Goal: Transaction & Acquisition: Obtain resource

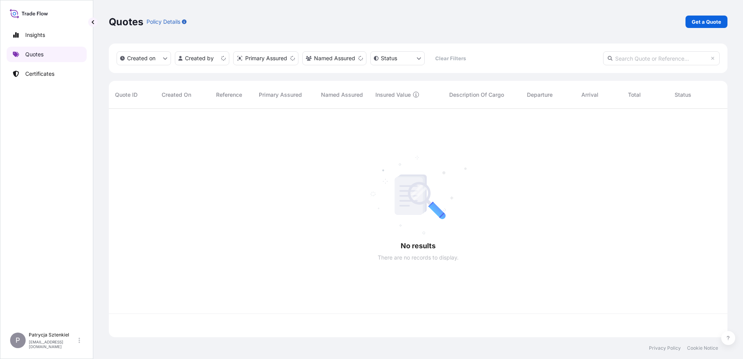
scroll to position [227, 613]
click at [702, 28] on div "Quotes Policy Details Get a Quote" at bounding box center [418, 22] width 618 height 44
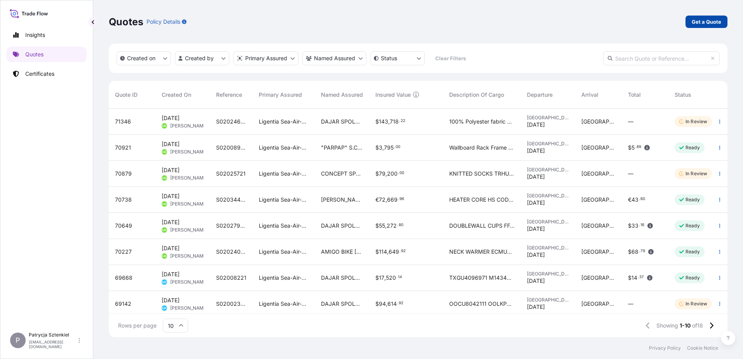
click at [700, 18] on p "Get a Quote" at bounding box center [706, 22] width 30 height 8
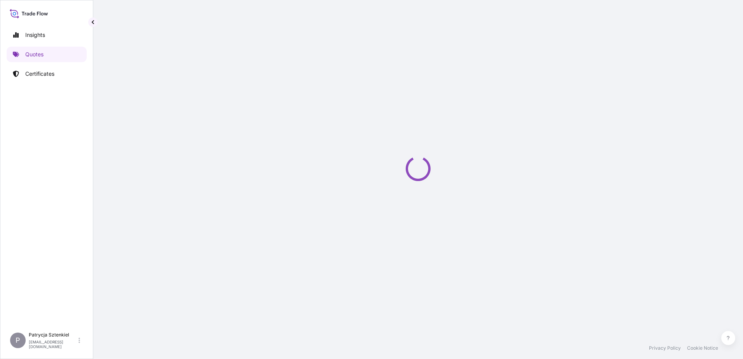
select select "Sea"
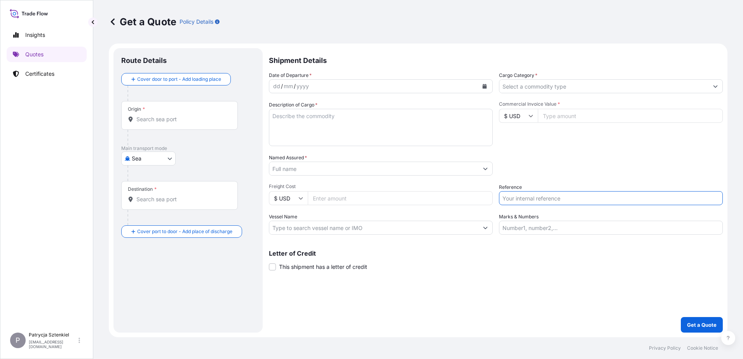
click at [558, 197] on input "Reference" at bounding box center [611, 198] width 224 height 14
paste input "S02048469"
type input "S02048469"
click at [566, 115] on input "Commercial Invoice Value *" at bounding box center [630, 116] width 185 height 14
type input "66693.55"
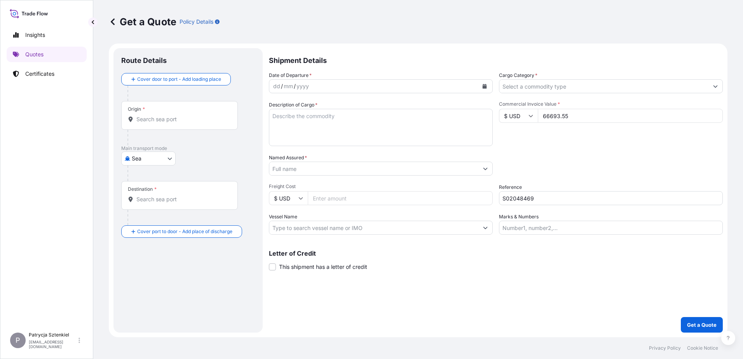
click at [337, 169] on input "Named Assured *" at bounding box center [373, 169] width 209 height 14
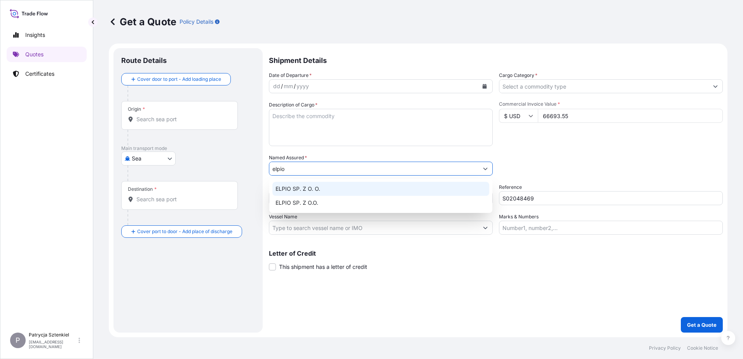
click at [313, 184] on div "ELPIO SP. Z O. O." at bounding box center [380, 189] width 217 height 14
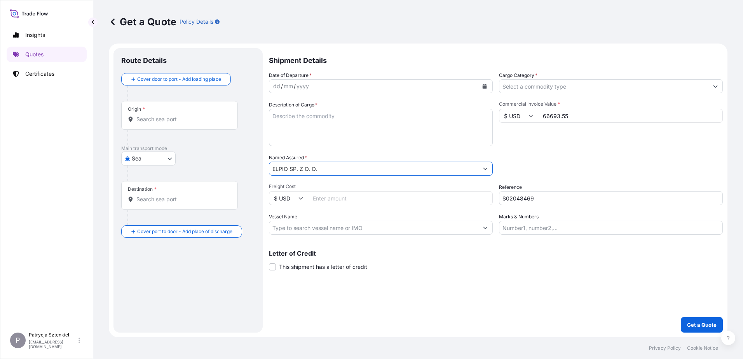
type input "ELPIO SP. Z O. O."
click at [181, 123] on div "Origin *" at bounding box center [179, 115] width 117 height 29
click at [181, 123] on input "Origin *" at bounding box center [182, 119] width 92 height 8
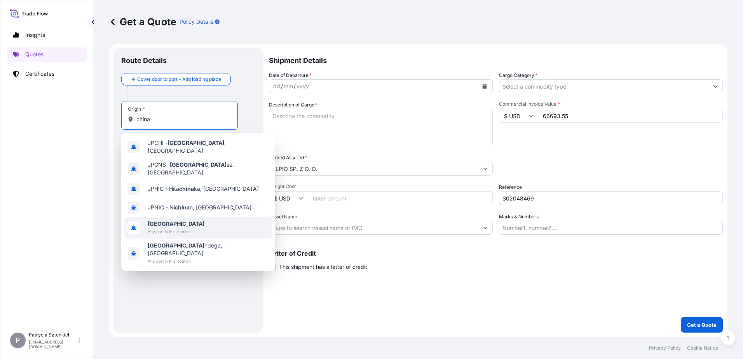
click at [186, 220] on span "[GEOGRAPHIC_DATA]" at bounding box center [176, 224] width 57 height 8
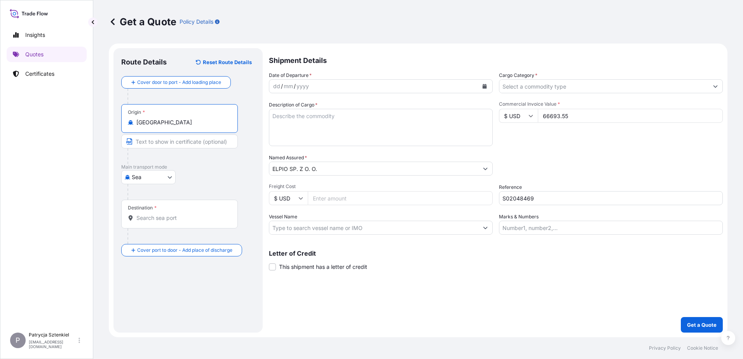
type input "[GEOGRAPHIC_DATA]"
click at [169, 219] on input "Destination *" at bounding box center [182, 218] width 92 height 8
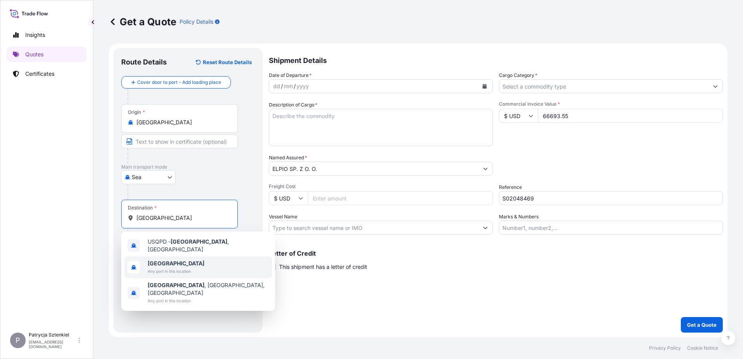
click at [162, 267] on span "Any port in this location" at bounding box center [176, 271] width 57 height 8
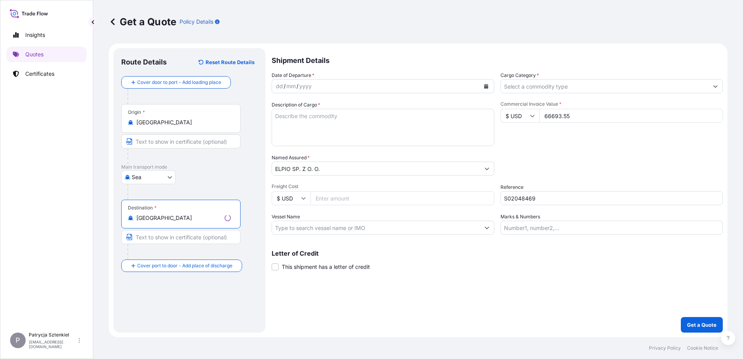
type input "[GEOGRAPHIC_DATA]"
click at [524, 203] on input "S02048469" at bounding box center [611, 198] width 224 height 14
click at [374, 120] on textarea "Description of Cargo *" at bounding box center [381, 127] width 224 height 37
paste textarea "LAN CABLE"
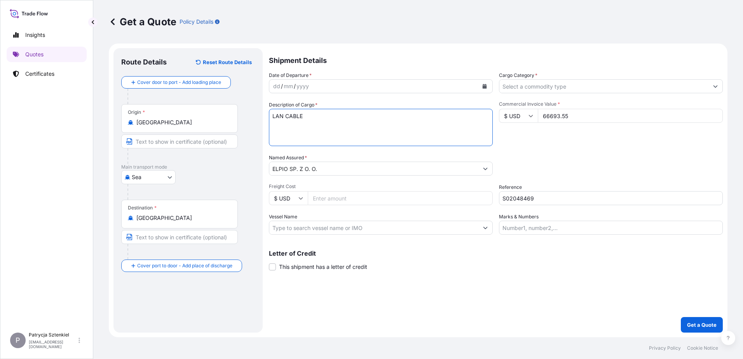
paste textarea "DFSU1442485 EMCWCQ5534 20GP 13042.00 KG 27.46 M3 950 CTN CY/CY*"
type textarea "LAN CABLE DFSU1442485 EMCWCQ5534 20GP 13042.00 KG 27.46 M3 950 CTN CY/CY*"
click at [486, 82] on button "Calendar" at bounding box center [484, 86] width 12 height 12
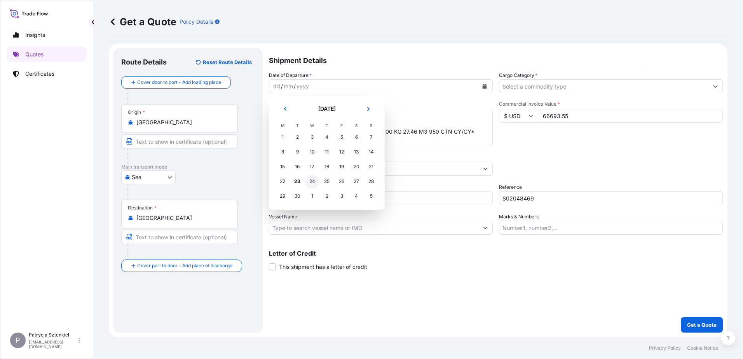
click at [309, 183] on div "24" at bounding box center [312, 181] width 14 height 14
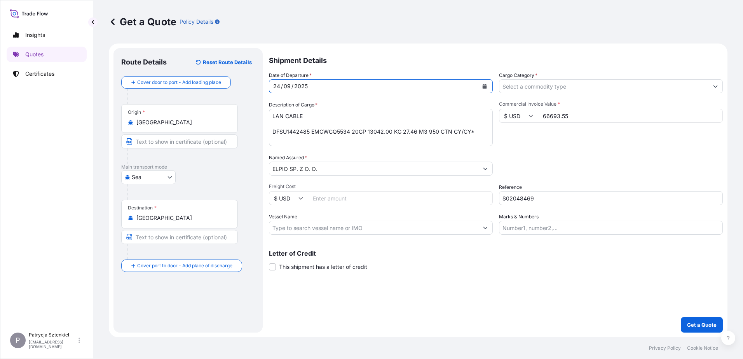
click at [571, 91] on input "Cargo Category *" at bounding box center [603, 86] width 209 height 14
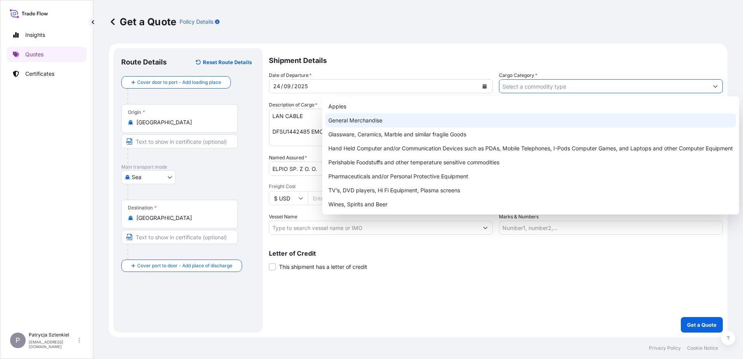
click at [443, 118] on div "General Merchandise" at bounding box center [530, 120] width 411 height 14
type input "General Merchandise"
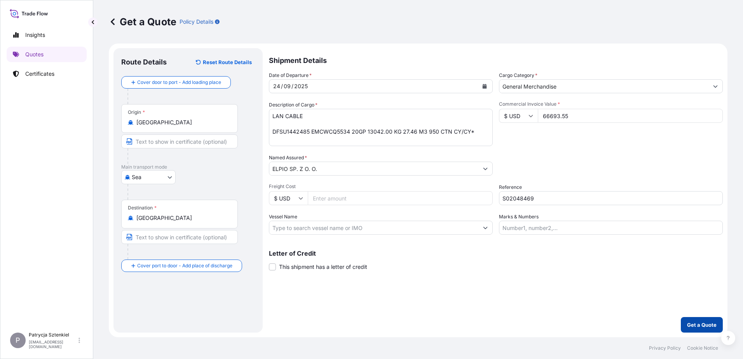
click at [703, 322] on p "Get a Quote" at bounding box center [702, 325] width 30 height 8
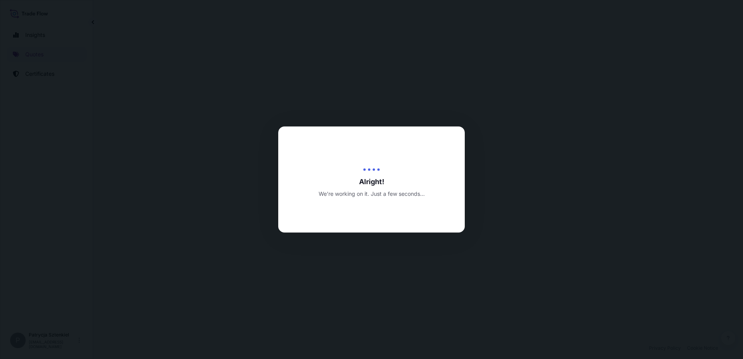
select select "Sea"
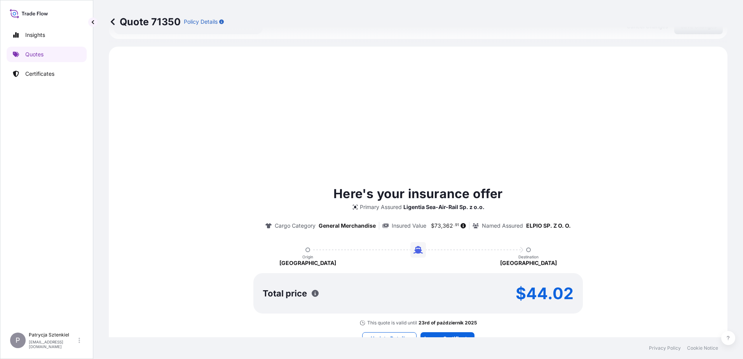
scroll to position [266, 0]
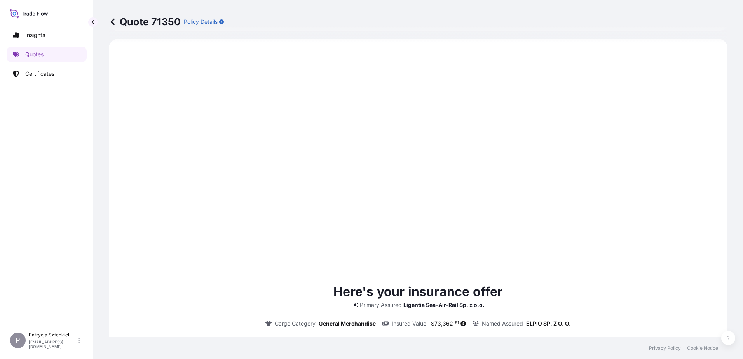
type input "[DATE]"
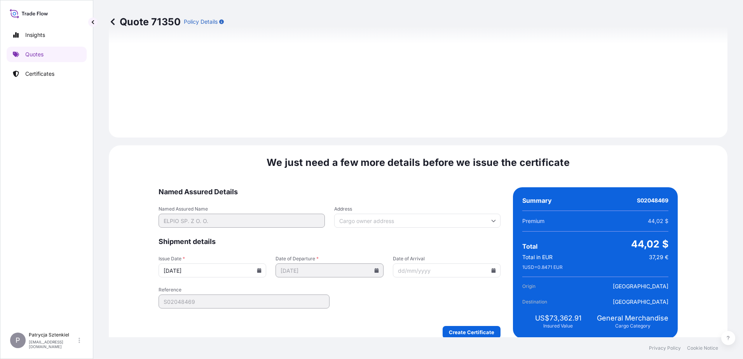
scroll to position [827, 0]
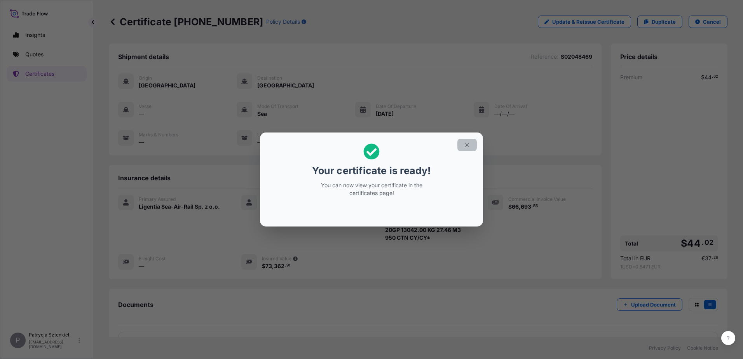
click at [467, 144] on icon "button" at bounding box center [466, 144] width 7 height 7
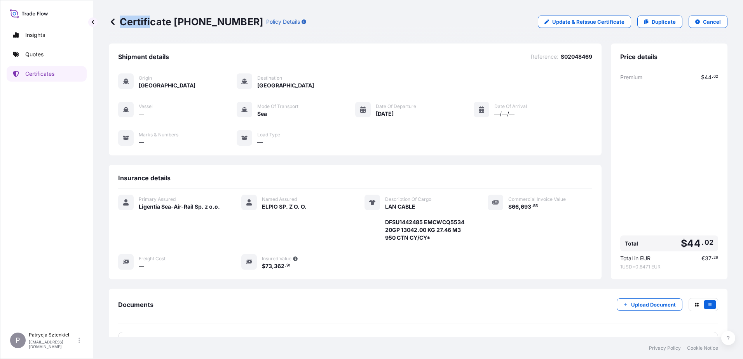
drag, startPoint x: 241, startPoint y: 24, endPoint x: 158, endPoint y: 35, distance: 83.5
click at [158, 35] on div "Certificate [PHONE_NUMBER] Policy Details Update & Reissue Certificate Duplicat…" at bounding box center [418, 22] width 618 height 44
drag, startPoint x: 242, startPoint y: 19, endPoint x: 241, endPoint y: 28, distance: 9.3
click at [241, 28] on div "Certificate [PHONE_NUMBER] Policy Details Update & Reissue Certificate Duplicat…" at bounding box center [418, 22] width 618 height 44
copy p "Certificate [PHONE_NUMBER]"
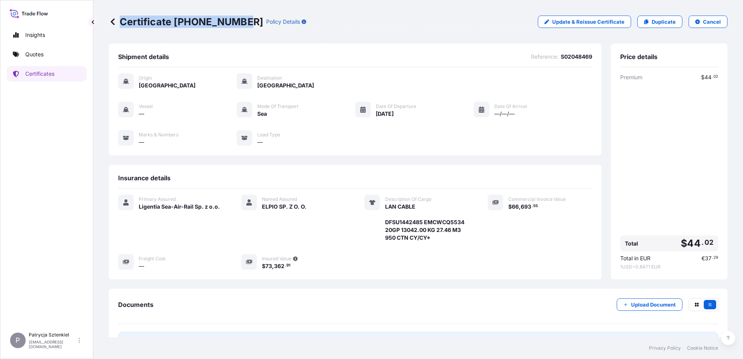
scroll to position [39, 0]
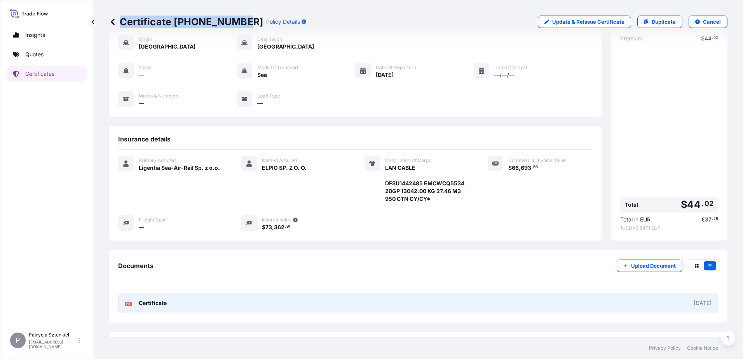
click at [309, 298] on link "PDF Certificate [DATE]" at bounding box center [418, 303] width 600 height 20
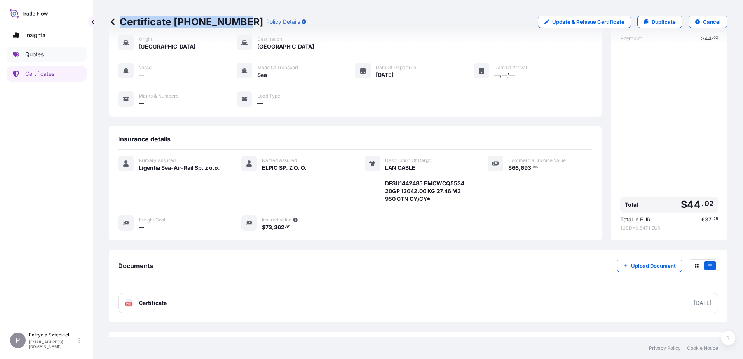
click at [58, 57] on link "Quotes" at bounding box center [47, 55] width 80 height 16
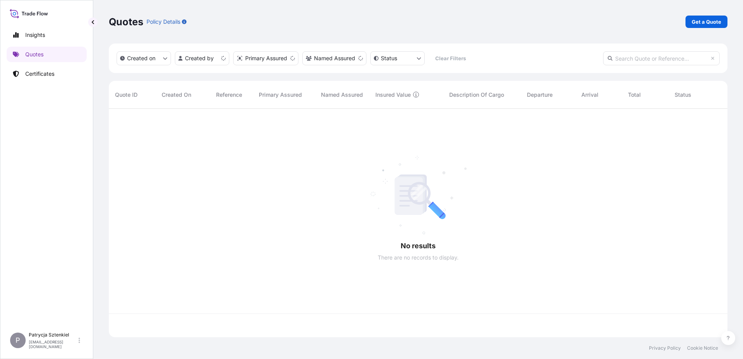
scroll to position [227, 613]
click at [708, 29] on div "Quotes Policy Details Get a Quote" at bounding box center [418, 22] width 618 height 44
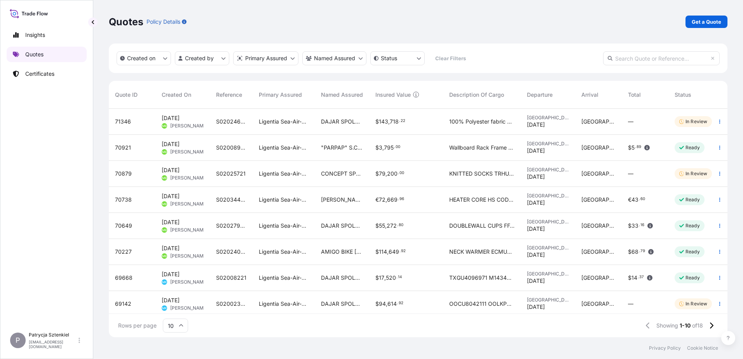
click at [64, 52] on link "Quotes" at bounding box center [47, 55] width 80 height 16
click at [705, 24] on p "Get a Quote" at bounding box center [706, 22] width 30 height 8
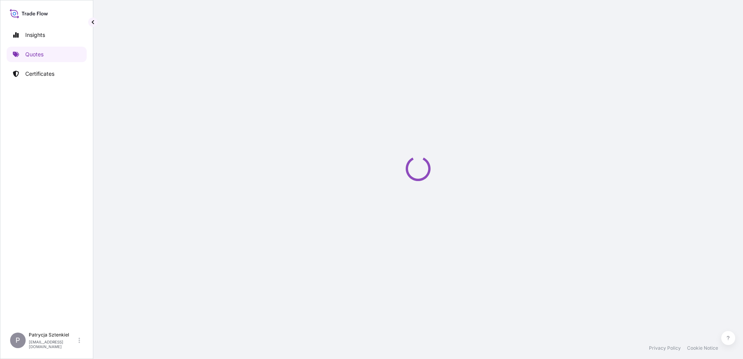
select select "Sea"
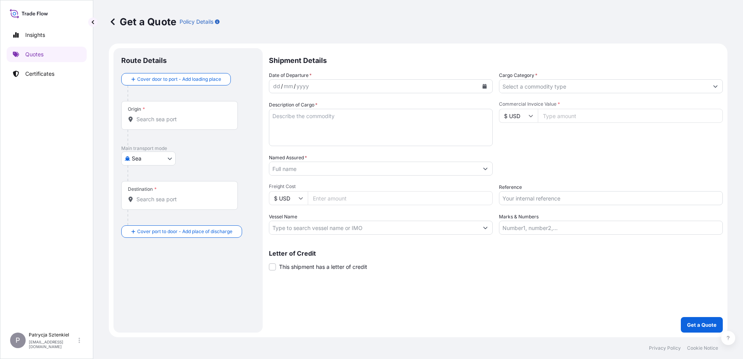
click at [534, 203] on input "Reference" at bounding box center [611, 198] width 224 height 14
paste input "S02048434"
type input "S02048434"
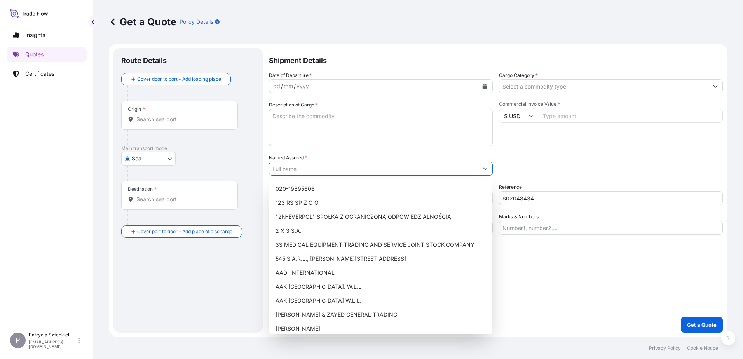
click at [311, 172] on input "Named Assured *" at bounding box center [373, 169] width 209 height 14
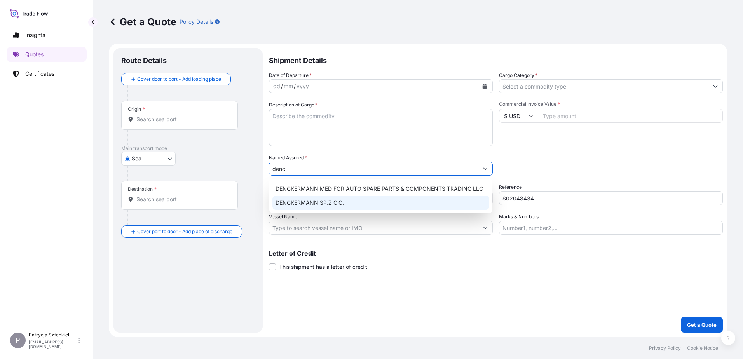
type input "denc"
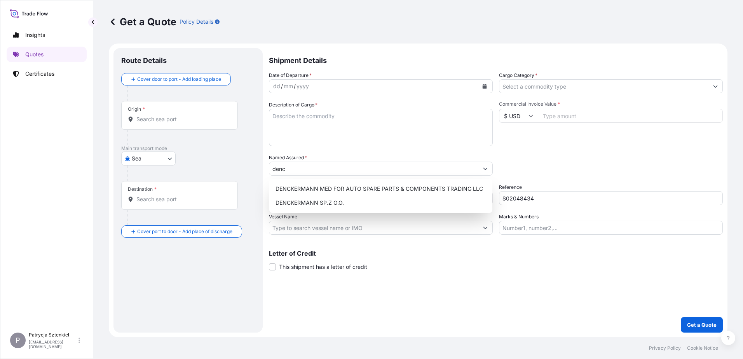
click at [338, 210] on div "DENCKERMANN MED FOR AUTO SPARE PARTS & COMPONENTS TRADING LLC DENCKERMANN SP.Z …" at bounding box center [380, 196] width 223 height 34
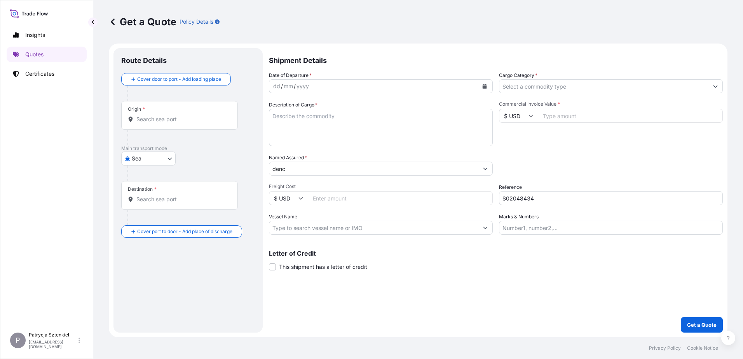
click at [617, 113] on input "Commercial Invoice Value *" at bounding box center [630, 116] width 185 height 14
type input "30094.62"
click at [336, 173] on input "denc" at bounding box center [373, 169] width 209 height 14
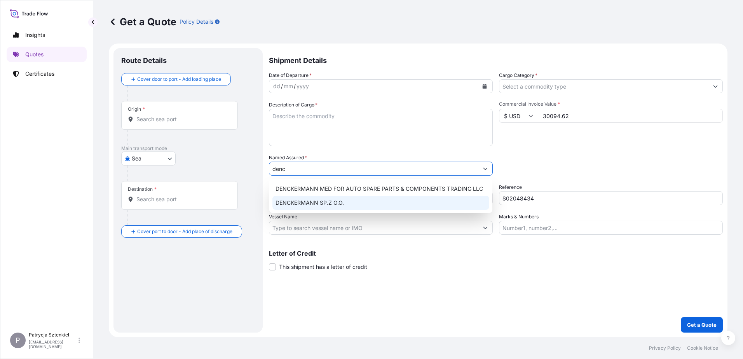
click at [311, 207] on div "DENCKERMANN SP.Z O.O." at bounding box center [380, 203] width 217 height 14
type input "DENCKERMANN SP.Z O.O."
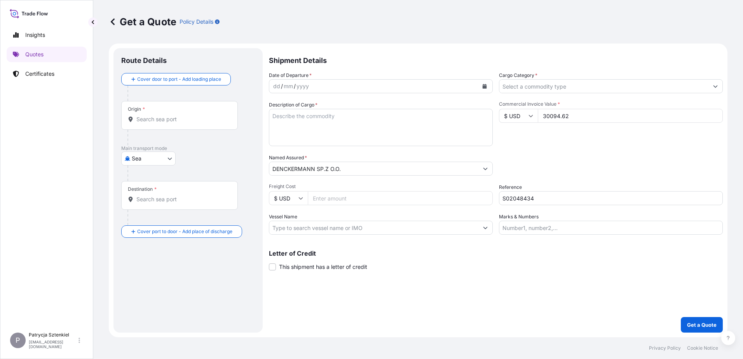
click at [150, 111] on div "Origin *" at bounding box center [179, 115] width 117 height 29
click at [150, 115] on input "Origin *" at bounding box center [182, 119] width 92 height 8
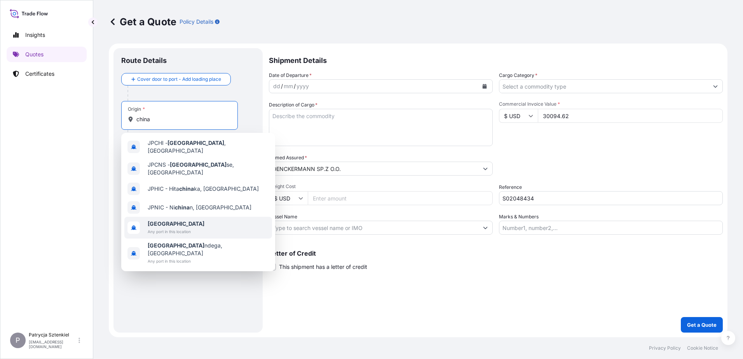
click at [140, 221] on div "[GEOGRAPHIC_DATA] Any port in this location" at bounding box center [198, 228] width 148 height 22
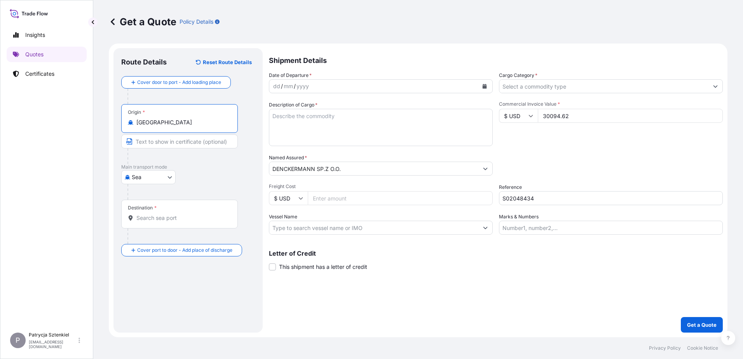
type input "[GEOGRAPHIC_DATA]"
click at [170, 217] on input "Destination *" at bounding box center [182, 218] width 92 height 8
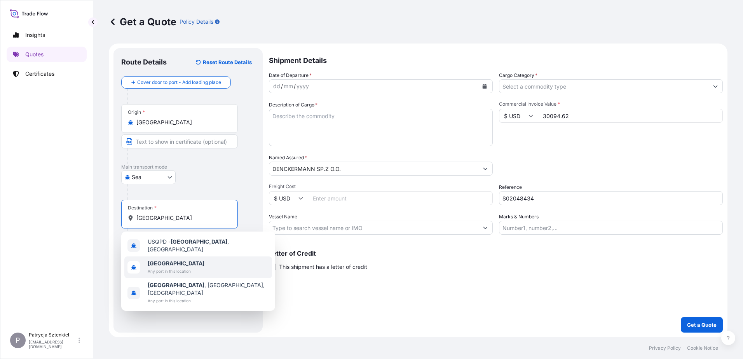
click at [202, 266] on div "[GEOGRAPHIC_DATA] Any port in this location" at bounding box center [198, 267] width 148 height 22
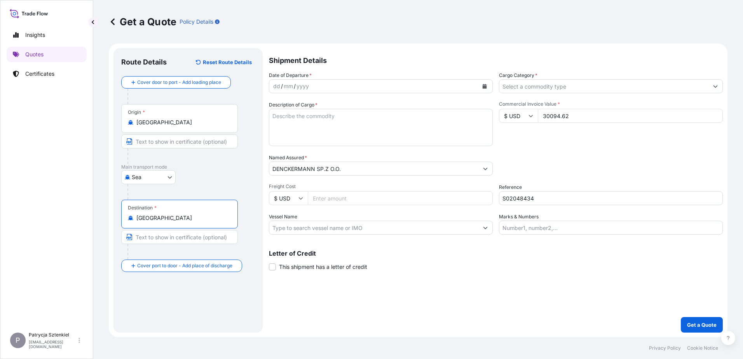
type input "[GEOGRAPHIC_DATA]"
click at [486, 87] on icon "Calendar" at bounding box center [484, 86] width 4 height 5
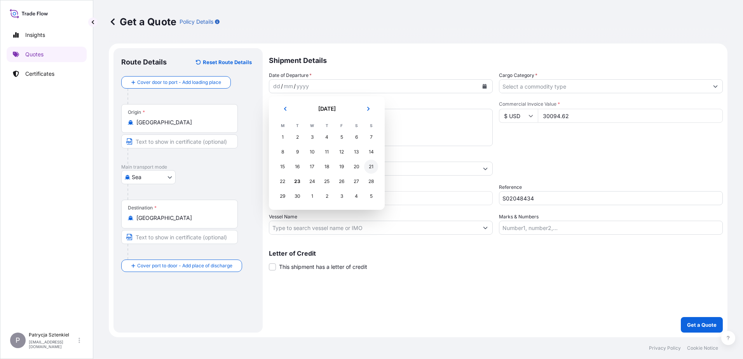
click at [370, 166] on div "21" at bounding box center [371, 167] width 14 height 14
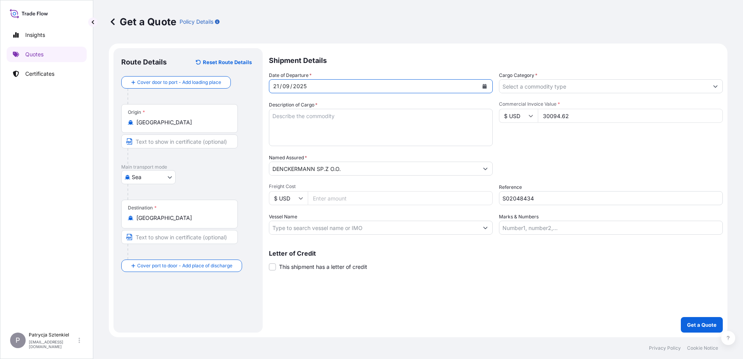
drag, startPoint x: 352, startPoint y: 118, endPoint x: 348, endPoint y: 118, distance: 4.7
click at [352, 118] on textarea "Description of Cargo *" at bounding box center [381, 127] width 224 height 37
paste textarea "BRAKE DISC"
paste textarea "CAIU2506221 CN3637836 20GP 21959.00 KG 26.00 M3 1807 CTN CY/CY"
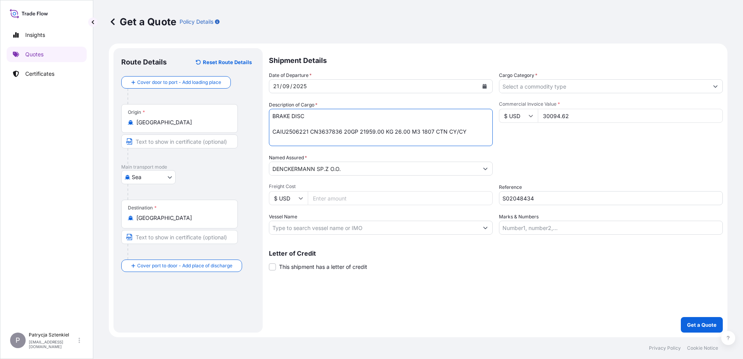
type textarea "BRAKE DISC CAIU2506221 CN3637836 20GP 21959.00 KG 26.00 M3 1807 CTN CY/CY"
click at [521, 83] on input "Cargo Category *" at bounding box center [603, 86] width 209 height 14
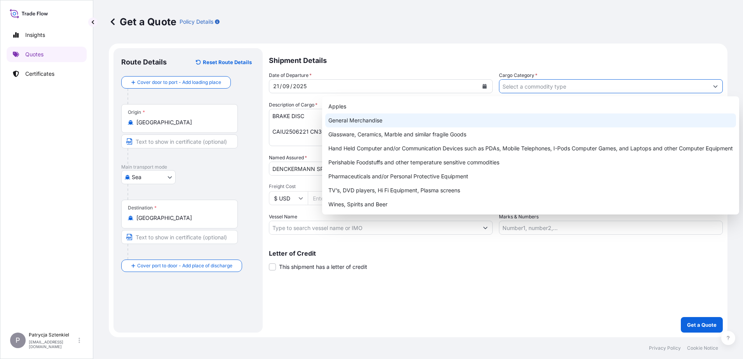
click at [427, 121] on div "General Merchandise" at bounding box center [530, 120] width 411 height 14
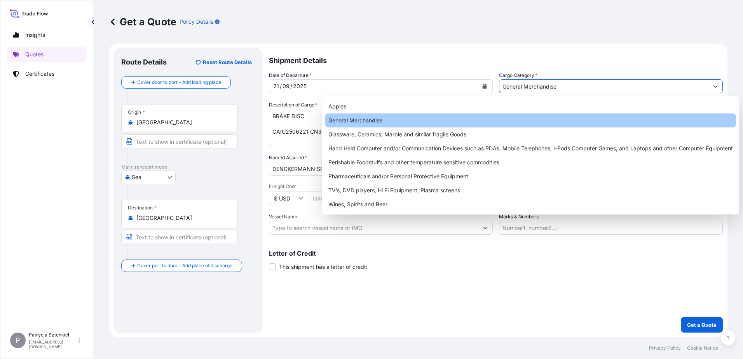
type input "General Merchandise"
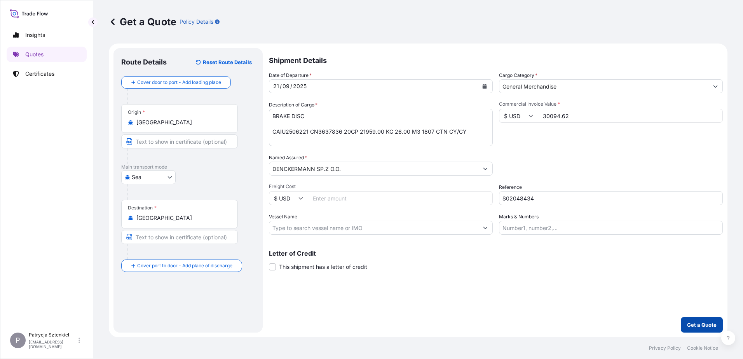
click at [698, 327] on p "Get a Quote" at bounding box center [702, 325] width 30 height 8
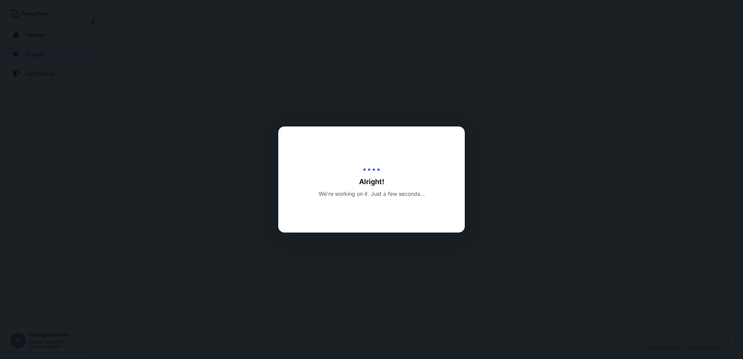
select select "Sea"
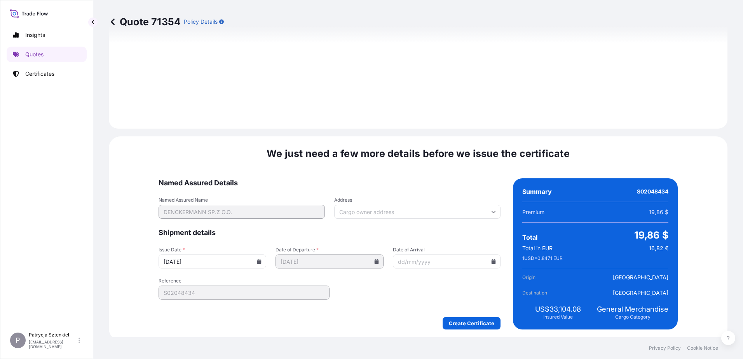
scroll to position [827, 0]
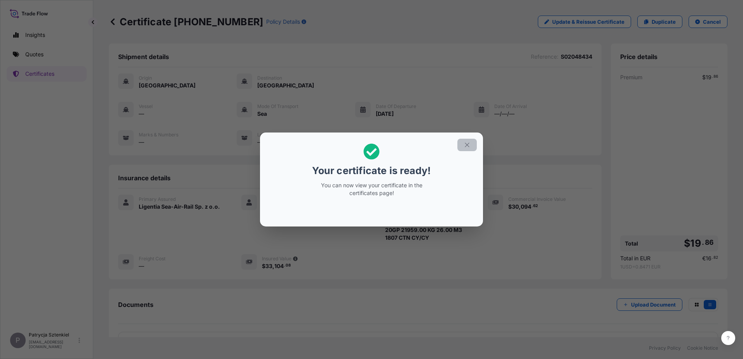
click at [470, 144] on icon "button" at bounding box center [466, 144] width 7 height 7
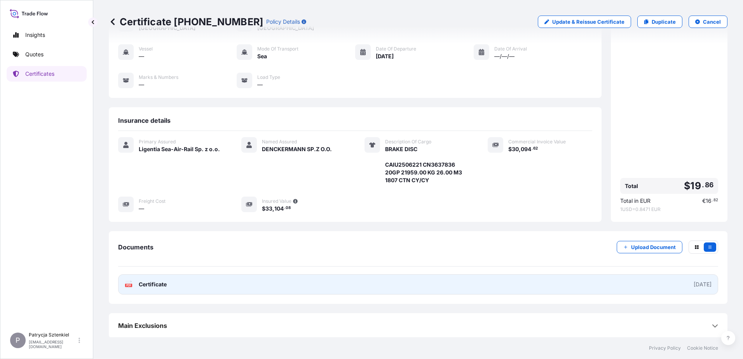
scroll to position [58, 0]
click at [213, 280] on link "PDF Certificate [DATE]" at bounding box center [418, 283] width 600 height 20
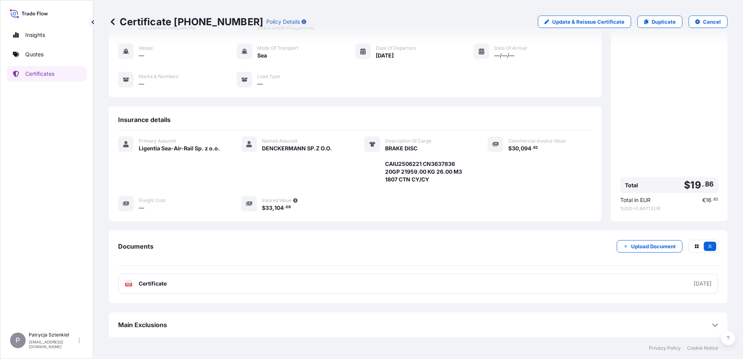
click at [243, 19] on p "Certificate [PHONE_NUMBER]" at bounding box center [186, 22] width 154 height 12
drag, startPoint x: 244, startPoint y: 20, endPoint x: 153, endPoint y: 17, distance: 91.7
click at [153, 17] on div "Certificate [PHONE_NUMBER] Policy Details" at bounding box center [207, 22] width 197 height 12
drag, startPoint x: 153, startPoint y: 17, endPoint x: 105, endPoint y: 18, distance: 47.4
click at [105, 18] on div "Certificate [PHONE_NUMBER] Policy Details Update & Reissue Certificate Duplicat…" at bounding box center [418, 168] width 650 height 337
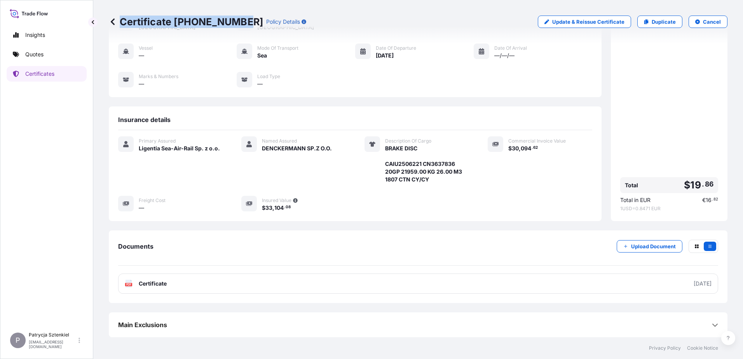
drag, startPoint x: 119, startPoint y: 22, endPoint x: 243, endPoint y: 30, distance: 123.8
click at [243, 30] on div "Certificate [PHONE_NUMBER] Policy Details Update & Reissue Certificate Duplicat…" at bounding box center [418, 22] width 618 height 44
copy p "Certificate [PHONE_NUMBER]"
click at [34, 55] on p "Quotes" at bounding box center [34, 55] width 18 height 8
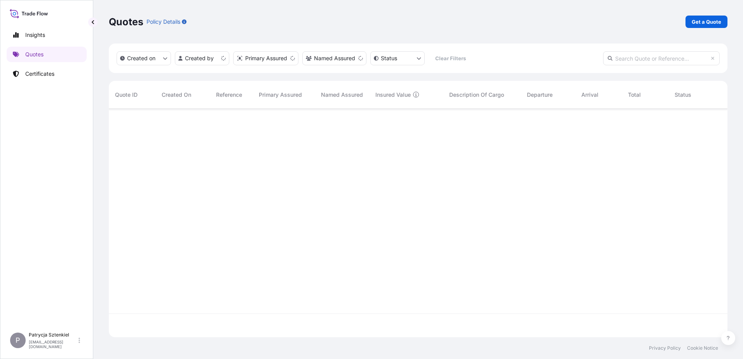
scroll to position [227, 613]
click at [703, 24] on p "Get a Quote" at bounding box center [706, 22] width 30 height 8
select select "Sea"
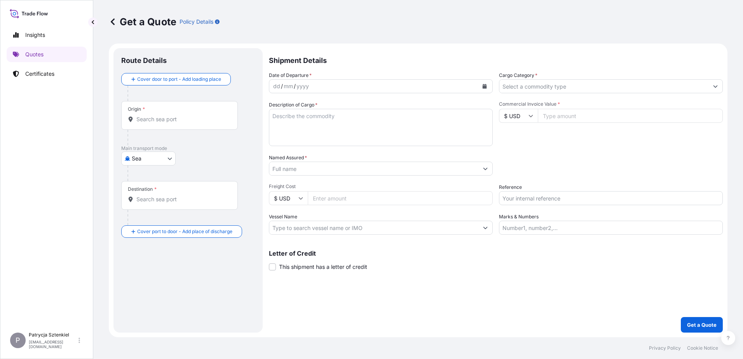
click at [554, 193] on input "Reference" at bounding box center [611, 198] width 224 height 14
paste input "S02051429"
type input "S02051429"
click at [554, 112] on input "Commercial Invoice Value *" at bounding box center [630, 116] width 185 height 14
type input "44545.1"
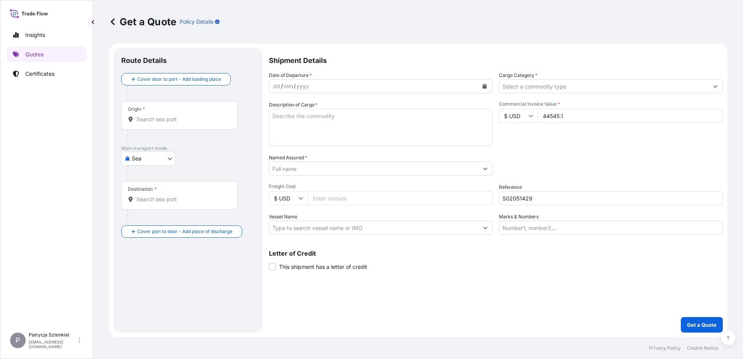
click at [308, 168] on input "Named Assured *" at bounding box center [373, 169] width 209 height 14
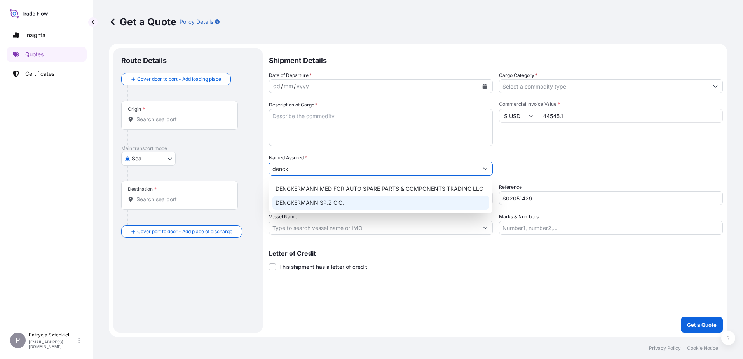
click at [348, 206] on div "DENCKERMANN SP.Z O.O." at bounding box center [380, 203] width 217 height 14
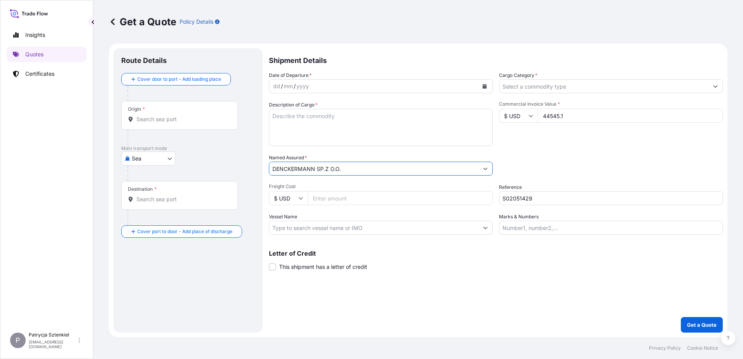
type input "DENCKERMANN SP.Z O.O."
click at [173, 111] on div "Origin *" at bounding box center [179, 115] width 117 height 29
click at [173, 115] on input "Origin *" at bounding box center [182, 119] width 92 height 8
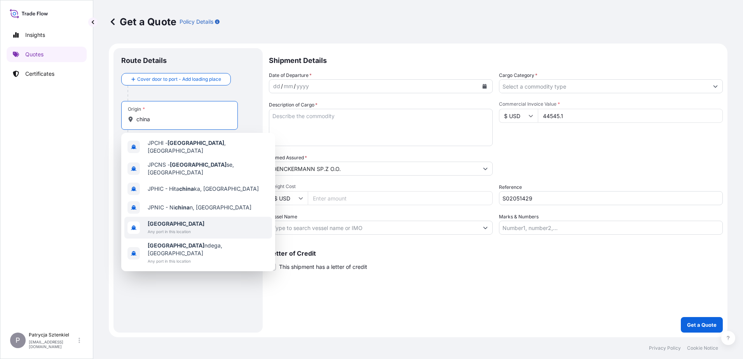
click at [157, 228] on span "Any port in this location" at bounding box center [176, 232] width 57 height 8
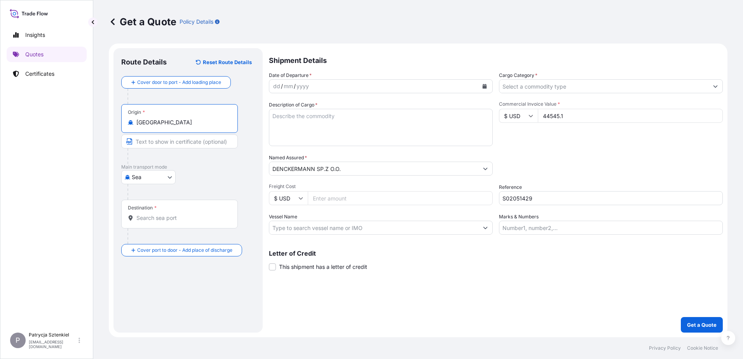
type input "[GEOGRAPHIC_DATA]"
click at [155, 222] on div "Destination *" at bounding box center [180, 214] width 119 height 29
click at [155, 222] on input "Destination *" at bounding box center [183, 218] width 94 height 8
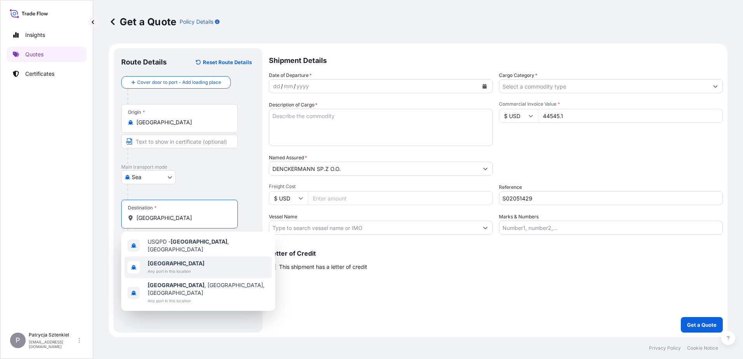
click at [158, 269] on span "Any port in this location" at bounding box center [176, 271] width 57 height 8
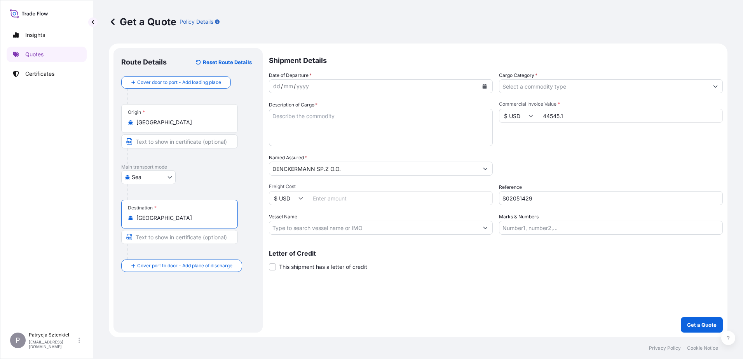
type input "[GEOGRAPHIC_DATA]"
click at [484, 85] on icon "Calendar" at bounding box center [484, 86] width 4 height 5
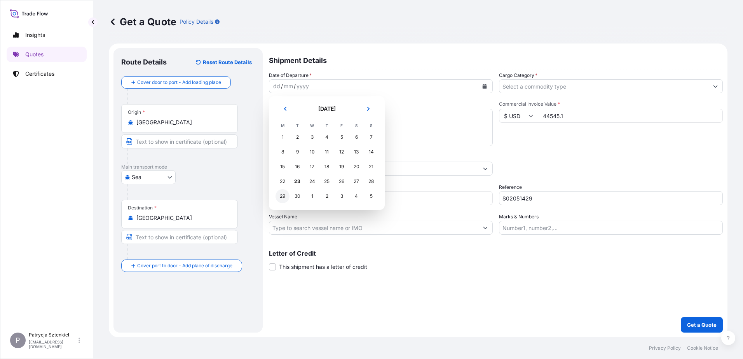
click at [284, 198] on div "29" at bounding box center [282, 196] width 14 height 14
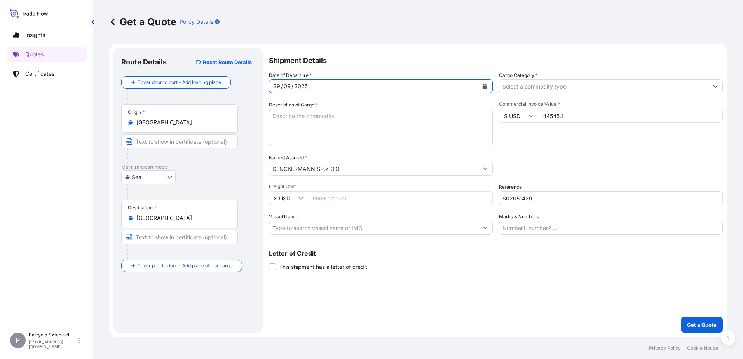
click at [280, 121] on textarea "Description of Cargo *" at bounding box center [381, 127] width 224 height 37
paste textarea "TIMING BELT WATER PUMP FUEL FILTER TRANSMISSION FILTER FILTER ELEMENT IGNITION …"
paste textarea "CAAU6909325 FX43242713 40HC 20830.00 KG 46.72 M3 1702 CTN CY/CY"
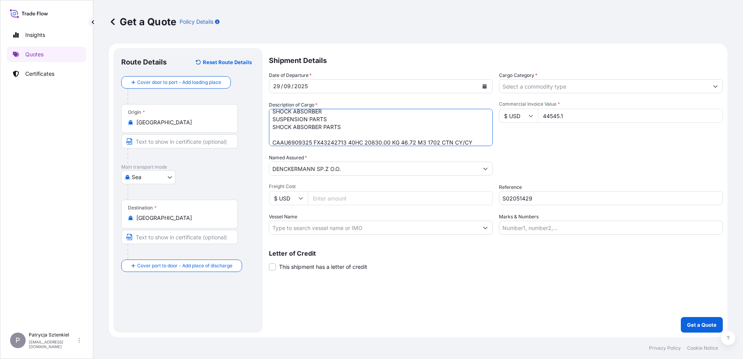
type textarea "TIMING BELT WATER PUMP FUEL FILTER TRANSMISSION FILTER FILTER ELEMENT IGNITION …"
click at [522, 83] on input "Cargo Category *" at bounding box center [603, 86] width 209 height 14
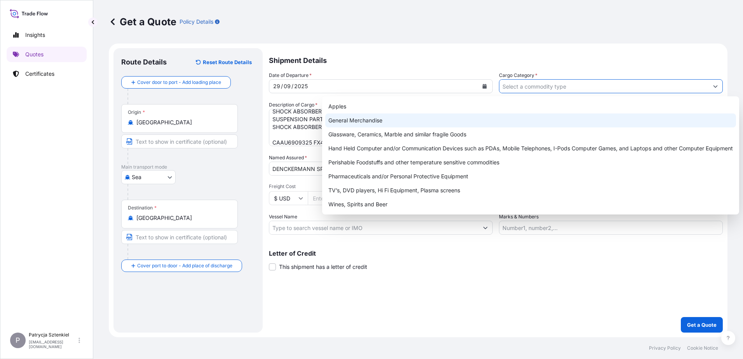
click at [457, 123] on div "General Merchandise" at bounding box center [530, 120] width 411 height 14
type input "General Merchandise"
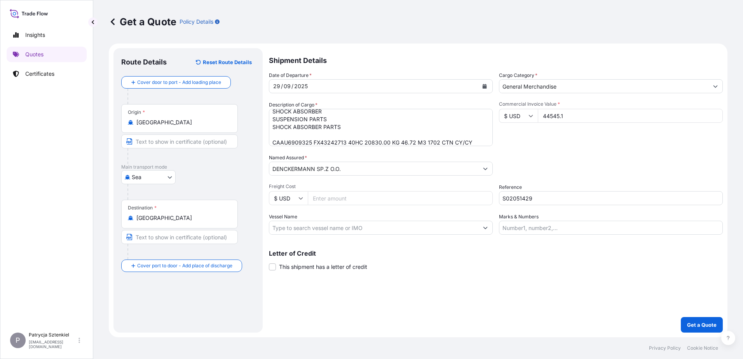
click at [502, 308] on div "Shipment Details Date of Departure * [DATE] Cargo Category * General Merchandis…" at bounding box center [496, 190] width 454 height 284
click at [695, 328] on p "Get a Quote" at bounding box center [702, 325] width 30 height 8
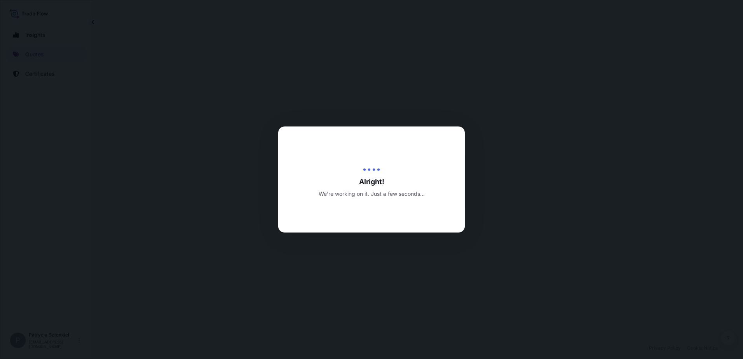
select select "Sea"
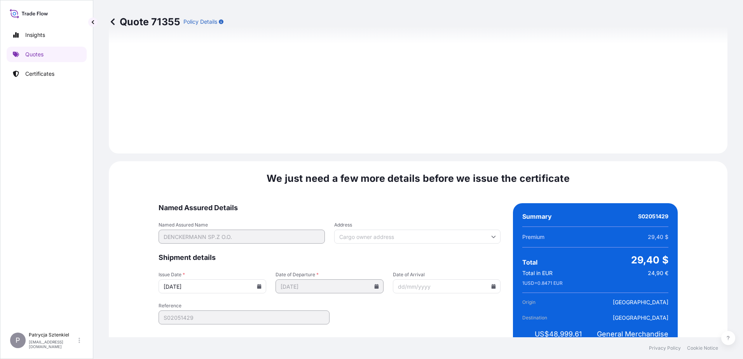
scroll to position [827, 0]
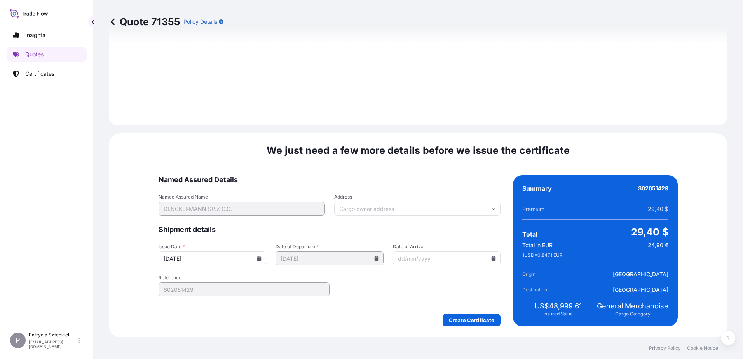
click at [452, 311] on form "Named Assured Details Named Assured Name [PERSON_NAME] SP.Z O.O. Address Shipme…" at bounding box center [329, 250] width 342 height 151
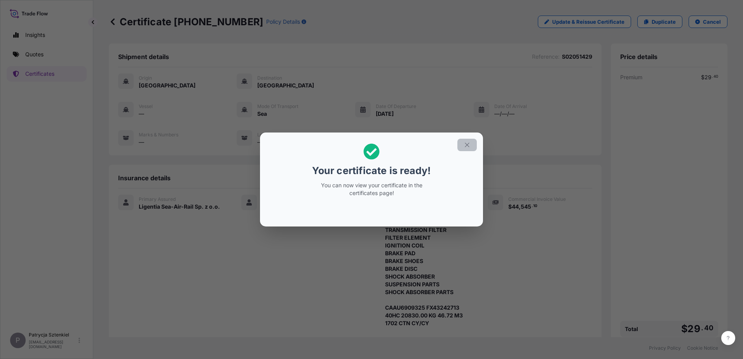
click at [464, 146] on icon "button" at bounding box center [466, 144] width 7 height 7
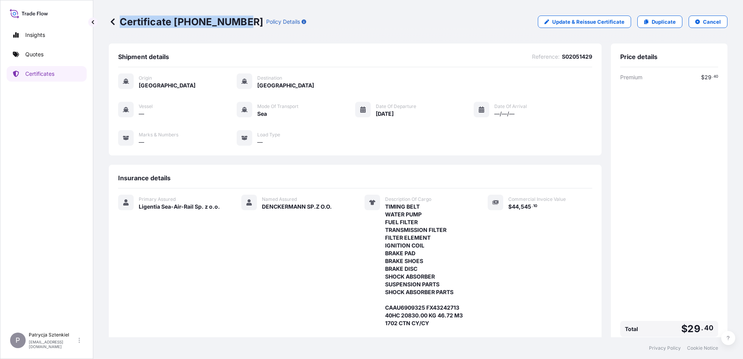
drag, startPoint x: 122, startPoint y: 23, endPoint x: 242, endPoint y: 28, distance: 120.1
click at [242, 28] on div "Certificate [PHONE_NUMBER] Policy Details Update & Reissue Certificate Duplicat…" at bounding box center [418, 22] width 618 height 44
copy p "Certificate [PHONE_NUMBER]"
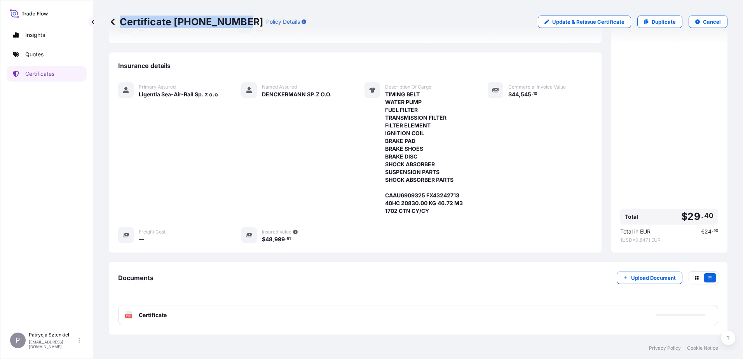
scroll to position [144, 0]
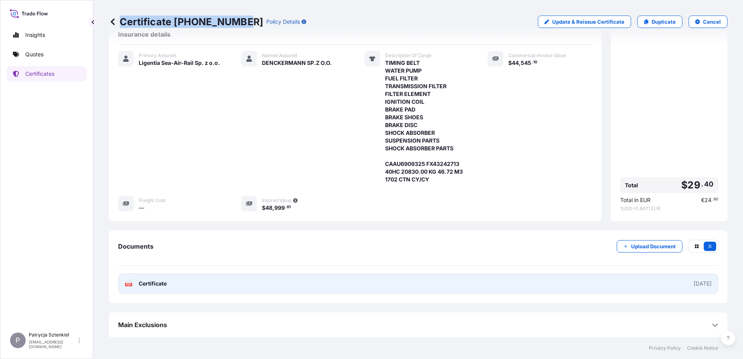
click at [243, 275] on link "PDF Certificate [DATE]" at bounding box center [418, 283] width 600 height 20
